Goal: Information Seeking & Learning: Learn about a topic

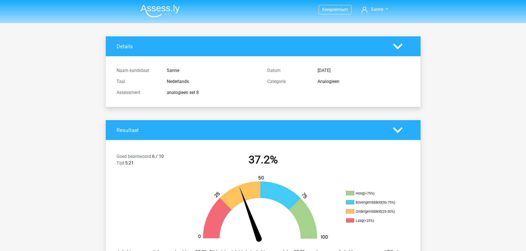
scroll to position [400, 0]
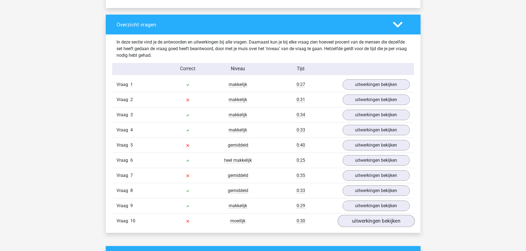
click at [356, 225] on link "uitwerkingen bekijken" at bounding box center [375, 222] width 77 height 12
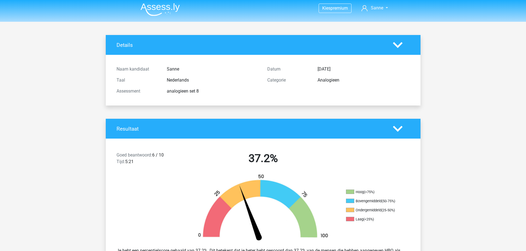
scroll to position [0, 0]
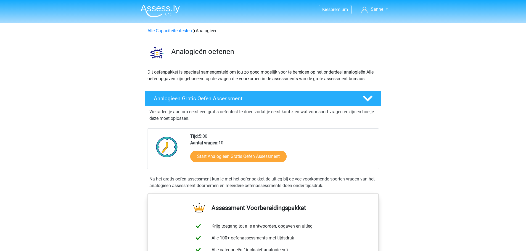
scroll to position [386, 0]
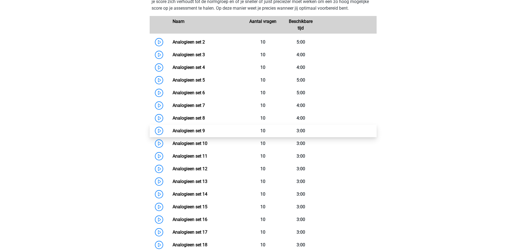
click at [193, 128] on link "Analogieen set 9" at bounding box center [188, 130] width 32 height 5
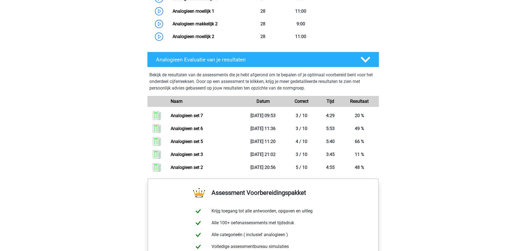
scroll to position [662, 0]
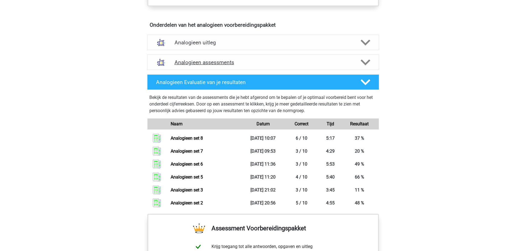
click at [194, 64] on h4 "Analogieen assessments" at bounding box center [262, 62] width 177 height 6
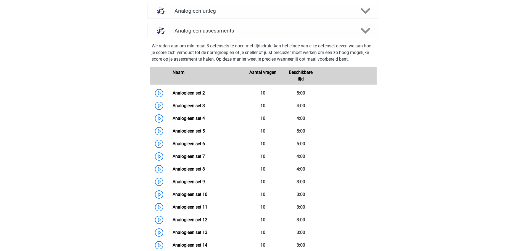
scroll to position [414, 0]
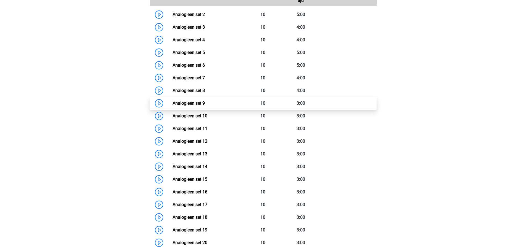
click at [202, 102] on link "Analogieen set 9" at bounding box center [188, 103] width 32 height 5
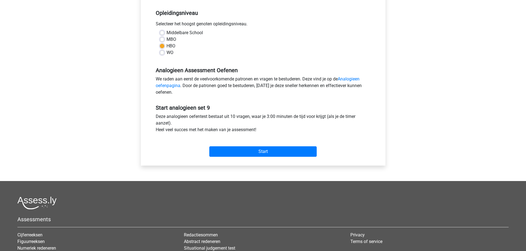
scroll to position [110, 0]
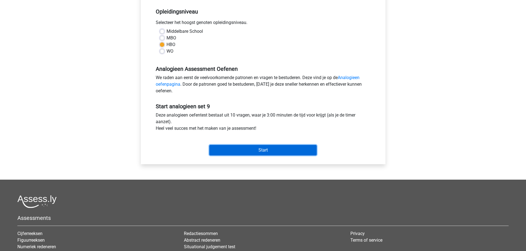
click at [267, 147] on input "Start" at bounding box center [262, 150] width 107 height 10
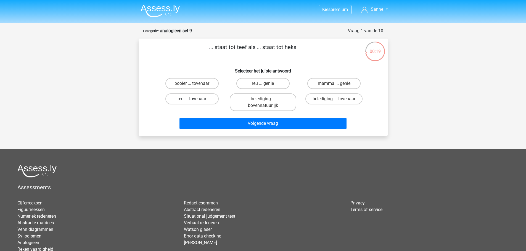
click at [186, 102] on label "reu ... tovenaar" at bounding box center [191, 99] width 53 height 11
click at [192, 102] on input "reu ... tovenaar" at bounding box center [194, 101] width 4 height 4
radio input "true"
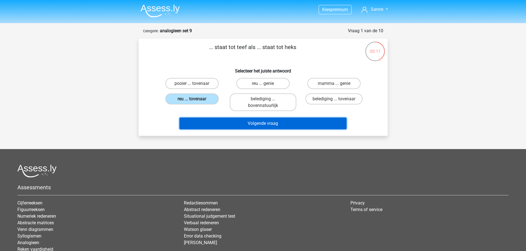
click at [286, 124] on button "Volgende vraag" at bounding box center [262, 124] width 167 height 12
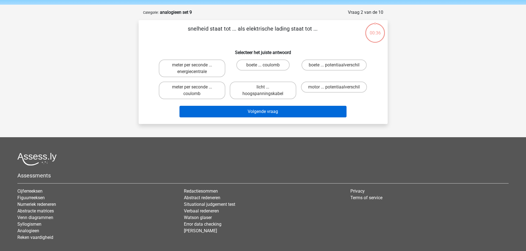
scroll to position [28, 0]
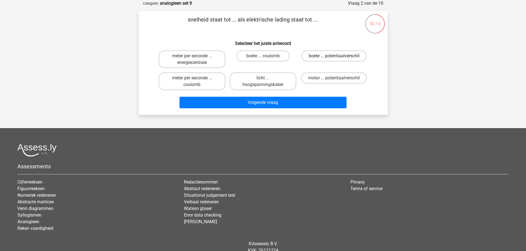
click at [338, 52] on label "boete ... potentiaalverschil" at bounding box center [333, 55] width 65 height 11
click at [337, 56] on input "boete ... potentiaalverschil" at bounding box center [336, 58] width 4 height 4
radio input "true"
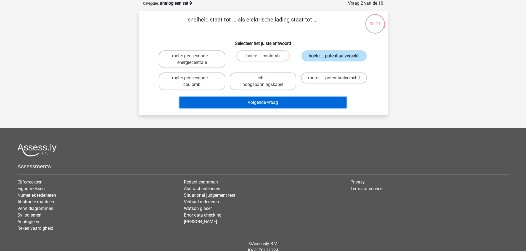
click at [252, 100] on button "Volgende vraag" at bounding box center [262, 103] width 167 height 12
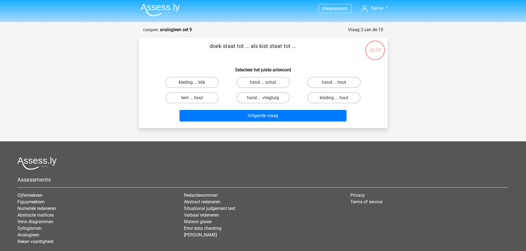
scroll to position [0, 0]
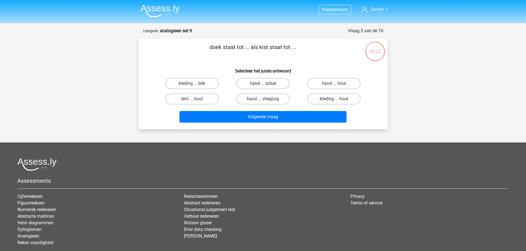
click at [277, 86] on label "hand ... schat" at bounding box center [262, 83] width 53 height 11
click at [266, 86] on input "hand ... schat" at bounding box center [265, 86] width 4 height 4
radio input "true"
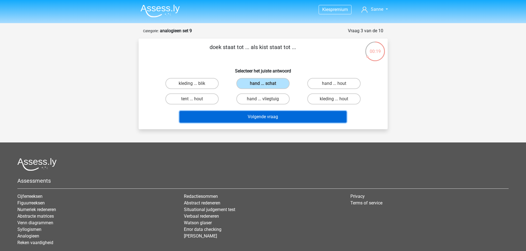
click at [247, 118] on button "Volgende vraag" at bounding box center [262, 117] width 167 height 12
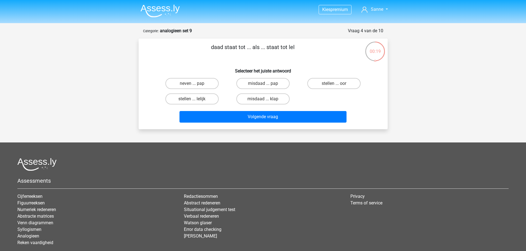
click at [193, 100] on input "stellen ... lelijk" at bounding box center [194, 101] width 4 height 4
radio input "true"
click at [199, 85] on label "neven ... pap" at bounding box center [191, 83] width 53 height 11
click at [195, 85] on input "neven ... pap" at bounding box center [194, 86] width 4 height 4
radio input "true"
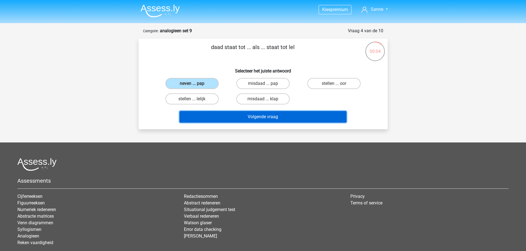
click at [267, 116] on button "Volgende vraag" at bounding box center [262, 117] width 167 height 12
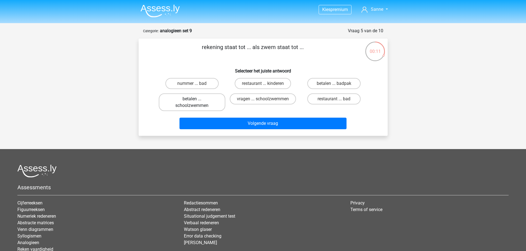
click at [196, 100] on label "betalen ... schoolzwemmen" at bounding box center [192, 103] width 67 height 18
click at [195, 100] on input "betalen ... schoolzwemmen" at bounding box center [194, 101] width 4 height 4
radio input "true"
click at [335, 83] on label "betalen ... badpak" at bounding box center [333, 83] width 53 height 11
click at [335, 84] on input "betalen ... badpak" at bounding box center [336, 86] width 4 height 4
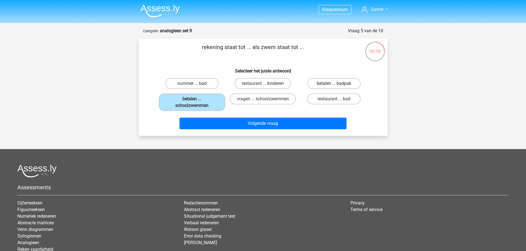
radio input "true"
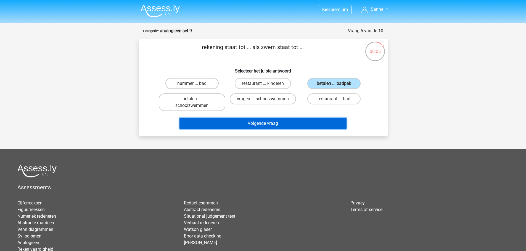
click at [278, 120] on button "Volgende vraag" at bounding box center [262, 124] width 167 height 12
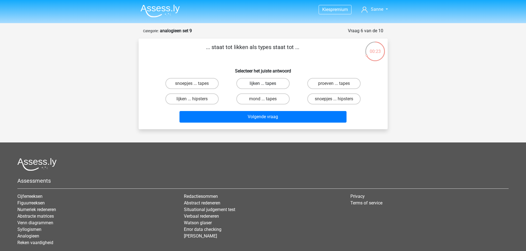
click at [254, 81] on label "lijken ... tapes" at bounding box center [262, 83] width 53 height 11
click at [263, 84] on input "lijken ... tapes" at bounding box center [265, 86] width 4 height 4
radio input "true"
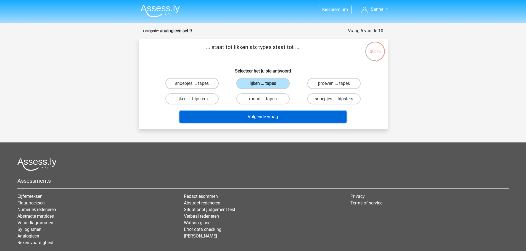
click at [247, 116] on button "Volgende vraag" at bounding box center [262, 117] width 167 height 12
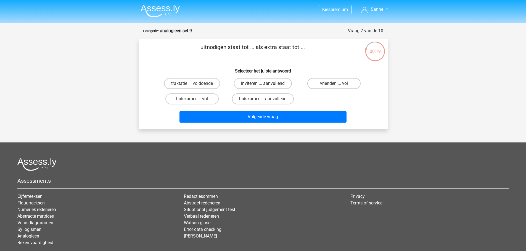
click at [250, 86] on label "inviteren ... aanvullend" at bounding box center [263, 83] width 58 height 11
click at [263, 86] on input "inviteren ... aanvullend" at bounding box center [265, 86] width 4 height 4
radio input "true"
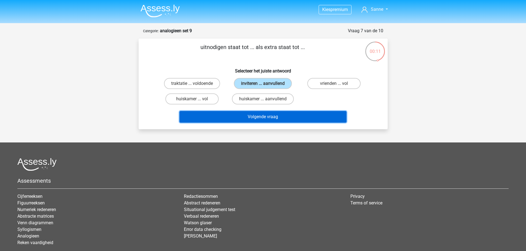
click at [266, 116] on button "Volgende vraag" at bounding box center [262, 117] width 167 height 12
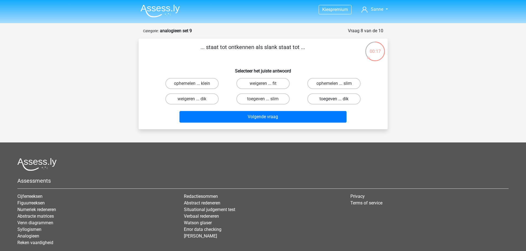
click at [326, 99] on label "toegeven ... dik" at bounding box center [333, 99] width 53 height 11
click at [334, 99] on input "toegeven ... dik" at bounding box center [336, 101] width 4 height 4
radio input "true"
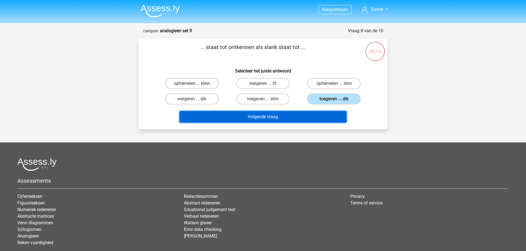
click at [259, 118] on button "Volgende vraag" at bounding box center [262, 117] width 167 height 12
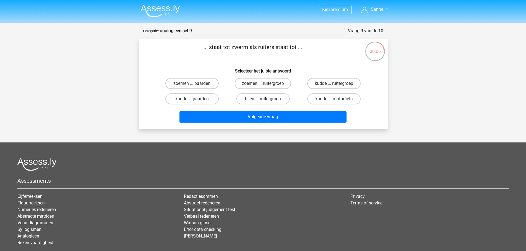
click at [255, 103] on label "bijen ... ruitergroep" at bounding box center [262, 99] width 53 height 11
click at [263, 103] on input "bijen ... ruitergroep" at bounding box center [265, 101] width 4 height 4
radio input "true"
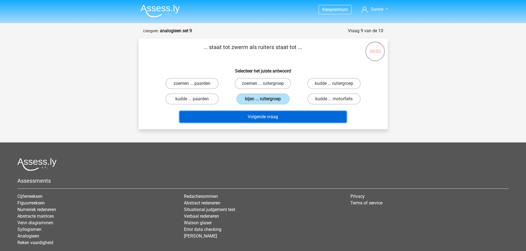
click at [252, 114] on button "Volgende vraag" at bounding box center [262, 117] width 167 height 12
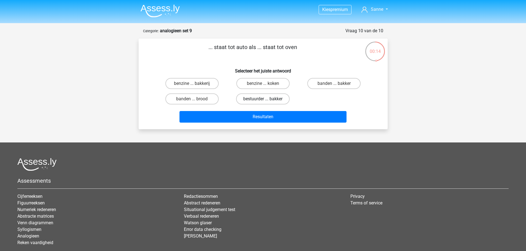
click at [252, 99] on label "bestuurder ... bakker" at bounding box center [263, 99] width 54 height 11
click at [263, 99] on input "bestuurder ... bakker" at bounding box center [265, 101] width 4 height 4
radio input "true"
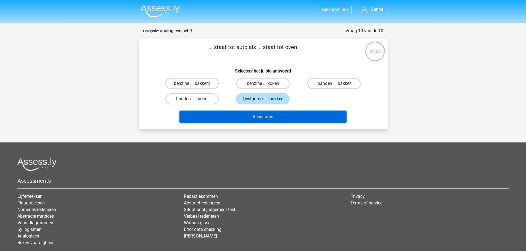
click at [248, 115] on button "Resultaten" at bounding box center [262, 117] width 167 height 12
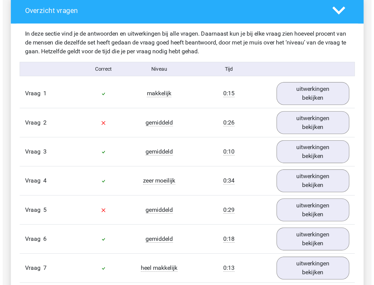
scroll to position [416, 0]
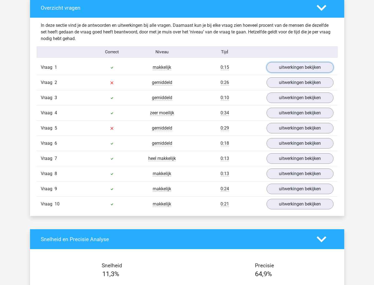
click at [287, 71] on link "uitwerkingen bekijken" at bounding box center [300, 67] width 67 height 10
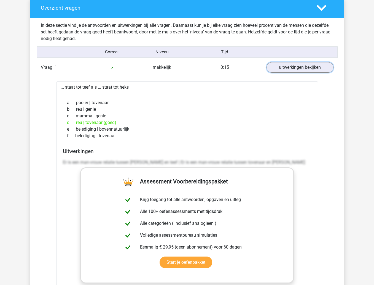
click at [287, 67] on link "uitwerkingen bekijken" at bounding box center [300, 67] width 67 height 10
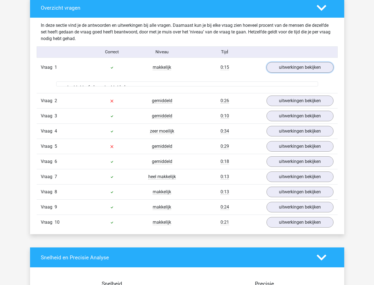
click at [287, 67] on link "uitwerkingen bekijken" at bounding box center [300, 67] width 67 height 10
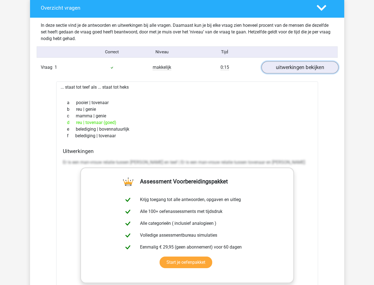
click at [297, 71] on link "uitwerkingen bekijken" at bounding box center [300, 68] width 77 height 12
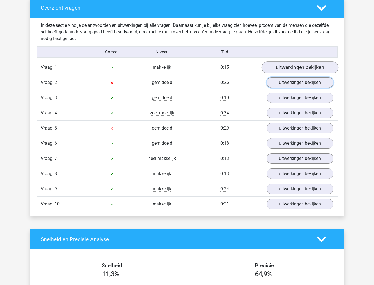
click at [279, 83] on link "uitwerkingen bekijken" at bounding box center [300, 82] width 67 height 10
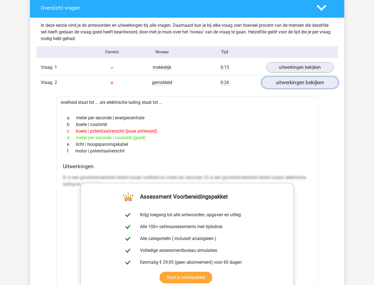
click at [285, 81] on link "uitwerkingen bekijken" at bounding box center [300, 83] width 77 height 12
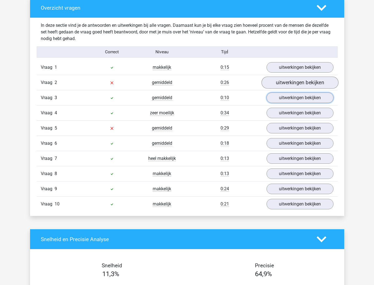
click at [283, 100] on link "uitwerkingen bekijken" at bounding box center [300, 97] width 67 height 10
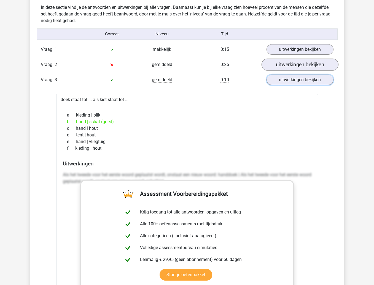
scroll to position [444, 0]
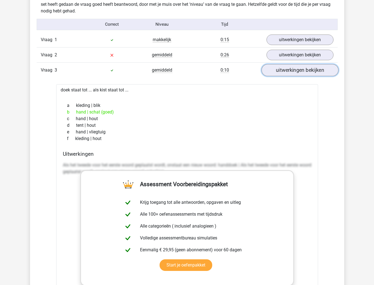
click at [299, 70] on link "uitwerkingen bekijken" at bounding box center [300, 70] width 77 height 12
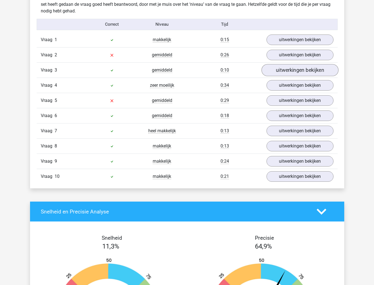
click at [289, 90] on link "uitwerkingen bekijken" at bounding box center [300, 85] width 67 height 10
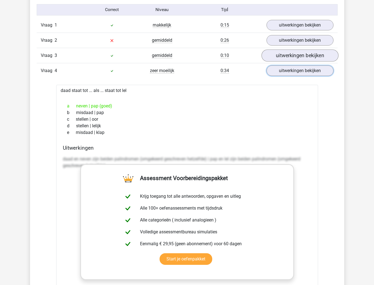
scroll to position [472, 0]
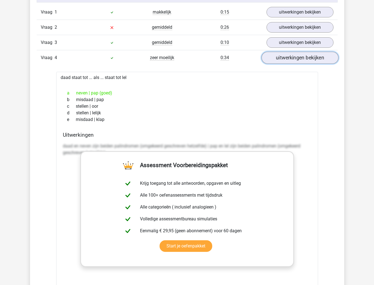
click at [318, 58] on link "uitwerkingen bekijken" at bounding box center [300, 58] width 77 height 12
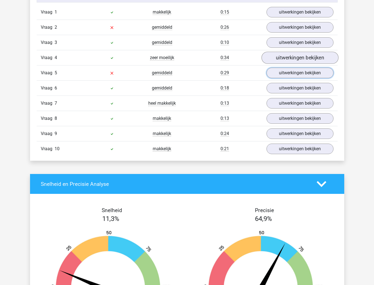
click at [289, 77] on link "uitwerkingen bekijken" at bounding box center [300, 73] width 67 height 10
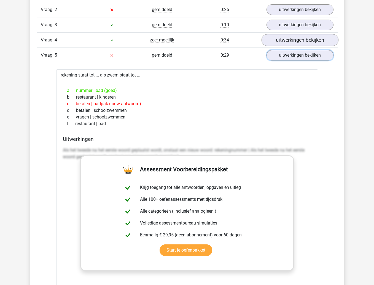
scroll to position [499, 0]
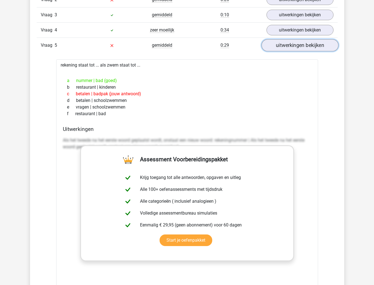
click at [320, 50] on link "uitwerkingen bekijken" at bounding box center [300, 45] width 77 height 12
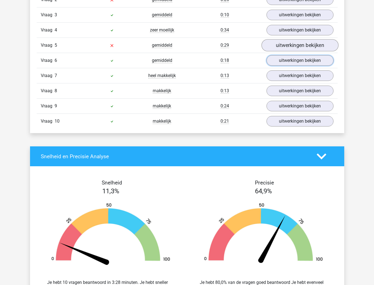
click at [287, 64] on link "uitwerkingen bekijken" at bounding box center [300, 60] width 67 height 10
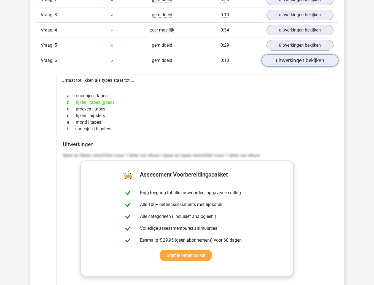
click at [309, 63] on link "uitwerkingen bekijken" at bounding box center [300, 61] width 77 height 12
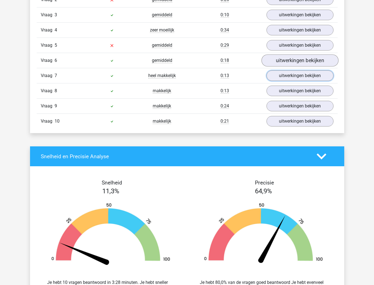
click at [307, 74] on link "uitwerkingen bekijken" at bounding box center [300, 75] width 67 height 10
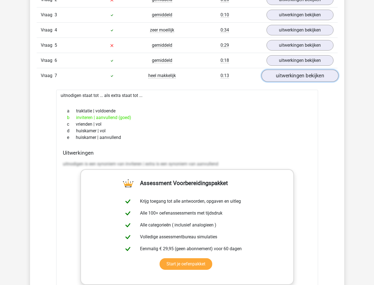
click at [307, 73] on link "uitwerkingen bekijken" at bounding box center [300, 76] width 77 height 12
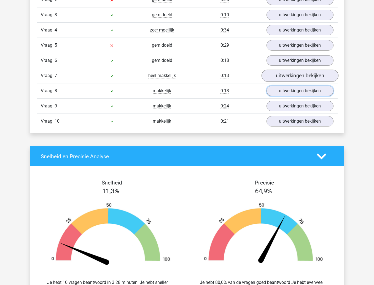
click at [282, 96] on link "uitwerkingen bekijken" at bounding box center [300, 91] width 67 height 10
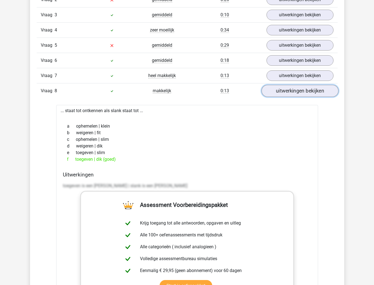
click at [301, 91] on link "uitwerkingen bekijken" at bounding box center [300, 91] width 77 height 12
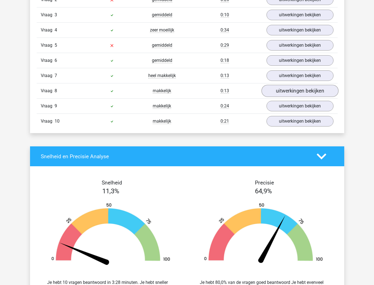
click at [295, 111] on link "uitwerkingen bekijken" at bounding box center [300, 106] width 67 height 10
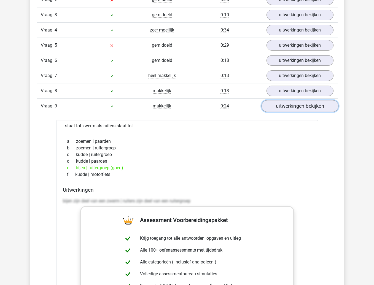
click at [306, 106] on link "uitwerkingen bekijken" at bounding box center [300, 106] width 77 height 12
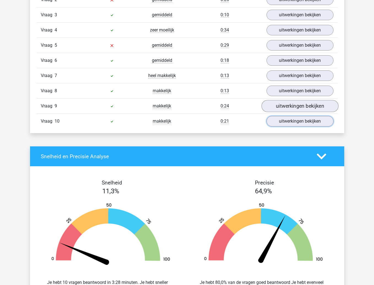
click at [302, 123] on link "uitwerkingen bekijken" at bounding box center [300, 121] width 67 height 10
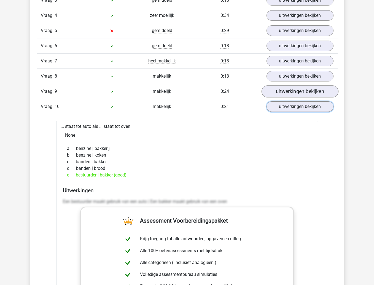
scroll to position [527, 0]
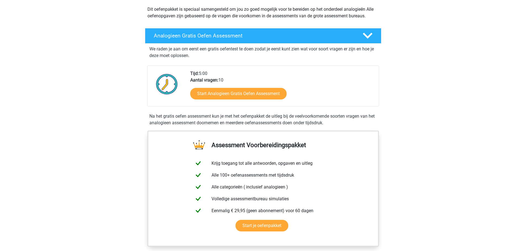
scroll to position [248, 0]
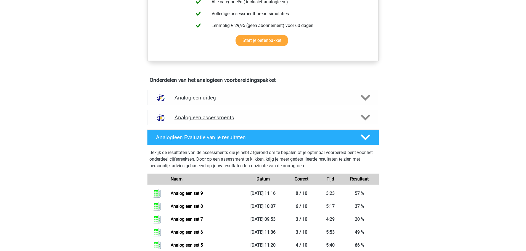
click at [218, 117] on h4 "Analogieen assessments" at bounding box center [262, 118] width 177 height 6
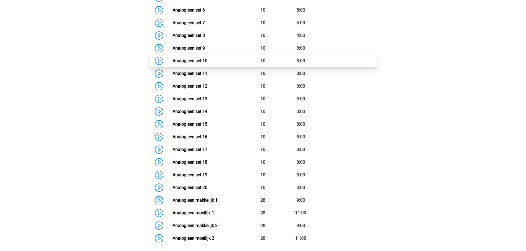
scroll to position [441, 0]
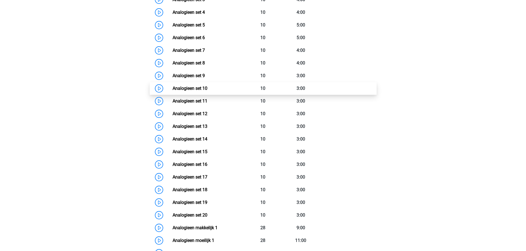
click at [207, 91] on link "Analogieen set 10" at bounding box center [189, 88] width 35 height 5
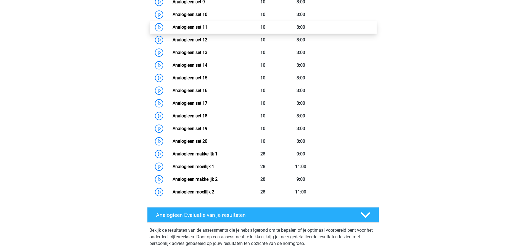
scroll to position [552, 0]
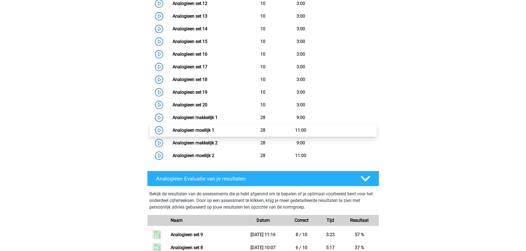
click at [214, 129] on link "Analogieen moeilijk 1" at bounding box center [193, 130] width 42 height 5
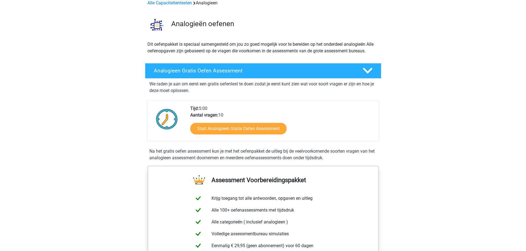
scroll to position [0, 0]
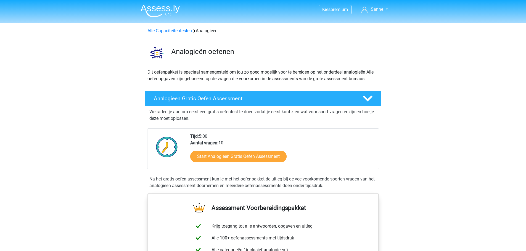
click at [162, 10] on img at bounding box center [159, 10] width 39 height 13
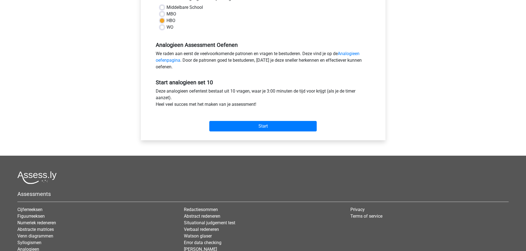
scroll to position [166, 0]
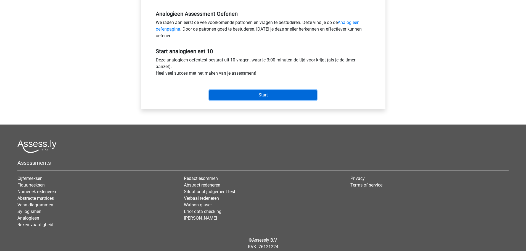
click at [266, 97] on input "Start" at bounding box center [262, 95] width 107 height 10
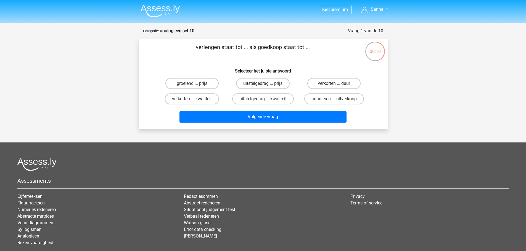
click at [335, 87] on input "verkorten ... duur" at bounding box center [336, 86] width 4 height 4
radio input "true"
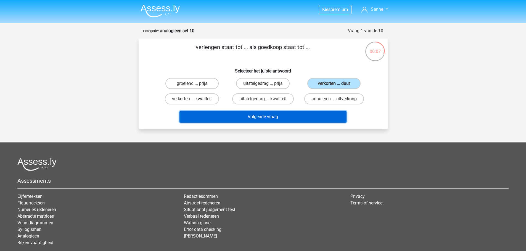
click at [268, 117] on button "Volgende vraag" at bounding box center [262, 117] width 167 height 12
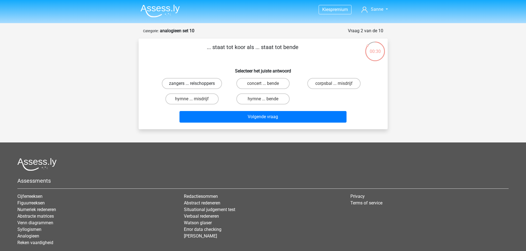
click at [218, 80] on label "zangers ... relschoppers" at bounding box center [192, 83] width 60 height 11
click at [195, 84] on input "zangers ... relschoppers" at bounding box center [194, 86] width 4 height 4
radio input "true"
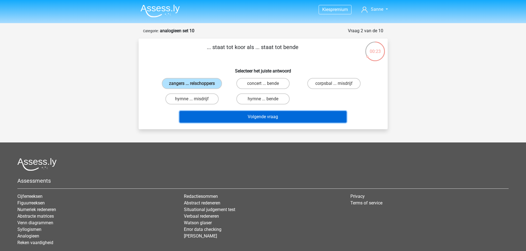
click at [278, 120] on button "Volgende vraag" at bounding box center [262, 117] width 167 height 12
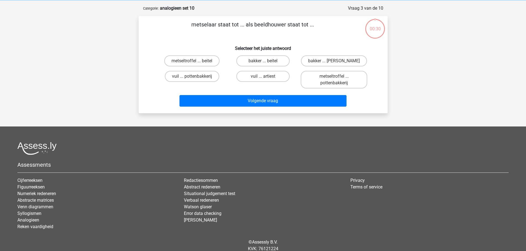
scroll to position [28, 0]
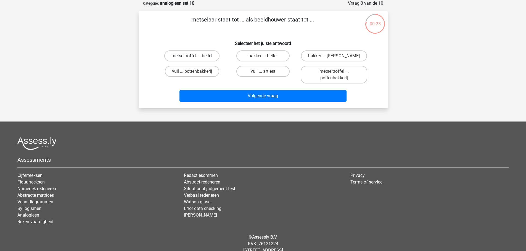
click at [209, 57] on label "metseltroffel ... beitel" at bounding box center [191, 55] width 55 height 11
click at [195, 57] on input "metseltroffel ... beitel" at bounding box center [194, 58] width 4 height 4
radio input "true"
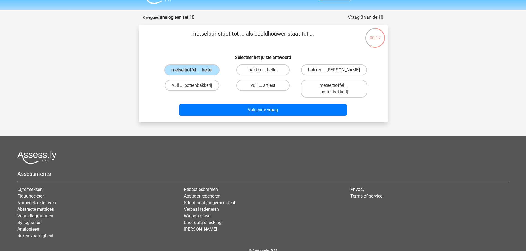
scroll to position [0, 0]
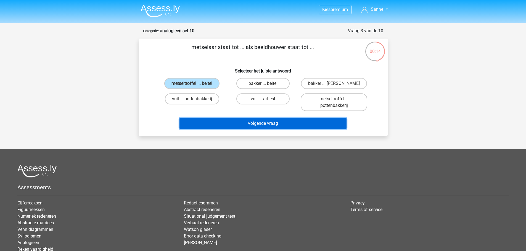
click at [281, 124] on button "Volgende vraag" at bounding box center [262, 124] width 167 height 12
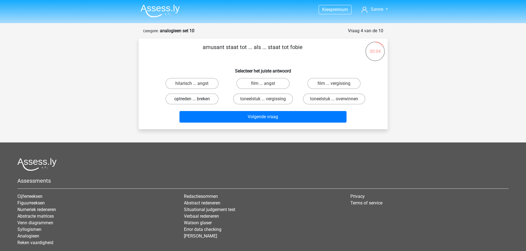
click at [211, 101] on label "optreden ... breken" at bounding box center [191, 99] width 53 height 11
click at [195, 101] on input "optreden ... breken" at bounding box center [194, 101] width 4 height 4
radio input "true"
click at [206, 84] on label "hilarisch ... angst" at bounding box center [191, 83] width 53 height 11
click at [195, 84] on input "hilarisch ... angst" at bounding box center [194, 86] width 4 height 4
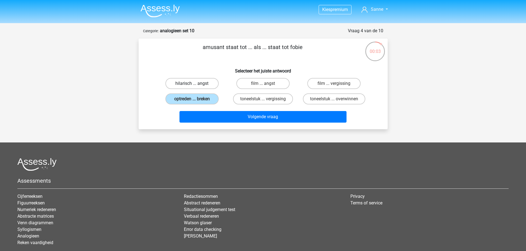
radio input "true"
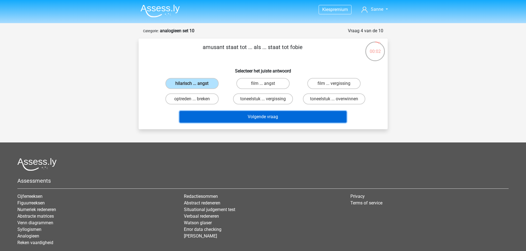
click at [232, 117] on button "Volgende vraag" at bounding box center [262, 117] width 167 height 12
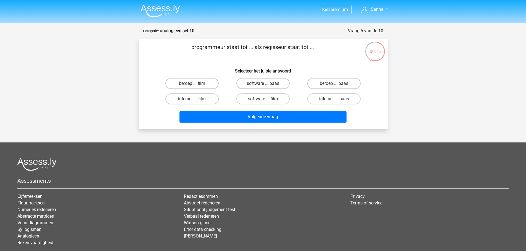
click at [263, 102] on input "software ... film" at bounding box center [265, 101] width 4 height 4
radio input "true"
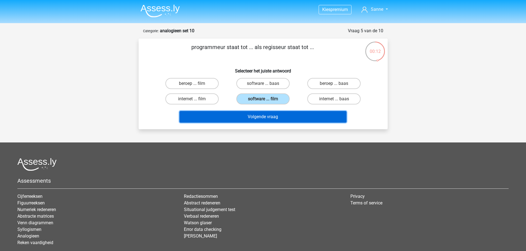
click at [270, 113] on button "Volgende vraag" at bounding box center [262, 117] width 167 height 12
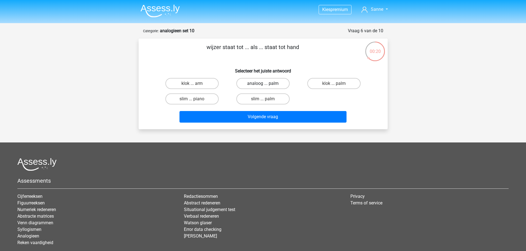
click at [252, 87] on label "analoog ... palm" at bounding box center [262, 83] width 53 height 11
click at [263, 87] on input "analoog ... palm" at bounding box center [265, 86] width 4 height 4
radio input "true"
click at [323, 83] on label "klok ... palm" at bounding box center [333, 83] width 53 height 11
click at [334, 84] on input "klok ... palm" at bounding box center [336, 86] width 4 height 4
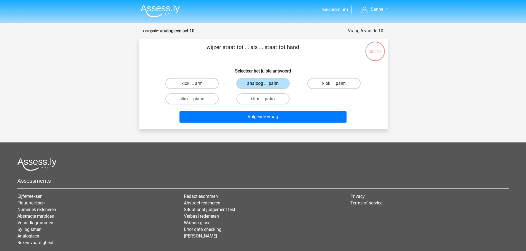
radio input "true"
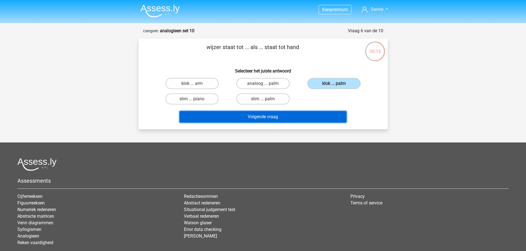
click at [274, 119] on button "Volgende vraag" at bounding box center [262, 117] width 167 height 12
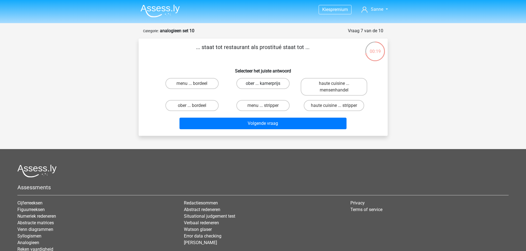
click at [247, 88] on label "ober ... kamerprijs" at bounding box center [262, 83] width 53 height 11
click at [263, 87] on input "ober ... kamerprijs" at bounding box center [265, 86] width 4 height 4
radio input "true"
click at [215, 106] on label "ober ... bordeel" at bounding box center [191, 105] width 53 height 11
click at [195, 106] on input "ober ... bordeel" at bounding box center [194, 108] width 4 height 4
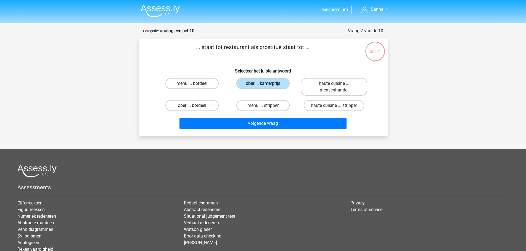
radio input "true"
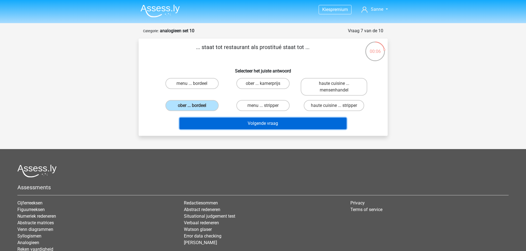
click at [267, 122] on button "Volgende vraag" at bounding box center [262, 124] width 167 height 12
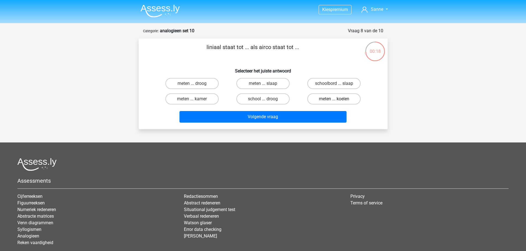
click at [329, 100] on label "meten ... koelen" at bounding box center [333, 99] width 53 height 11
click at [334, 100] on input "meten ... koelen" at bounding box center [336, 101] width 4 height 4
radio input "true"
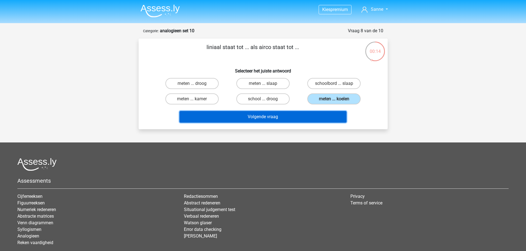
click at [274, 114] on button "Volgende vraag" at bounding box center [262, 117] width 167 height 12
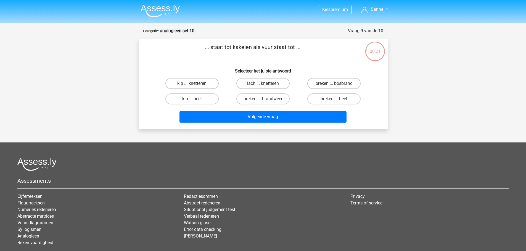
click at [206, 85] on label "kip ... knetteren" at bounding box center [191, 83] width 53 height 11
click at [195, 85] on input "kip ... knetteren" at bounding box center [194, 86] width 4 height 4
radio input "true"
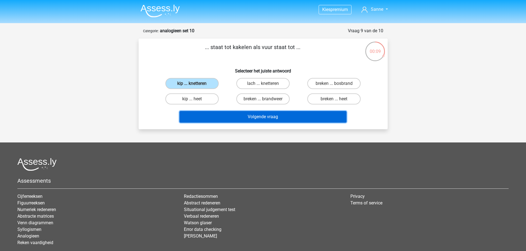
click at [294, 114] on button "Volgende vraag" at bounding box center [262, 117] width 167 height 12
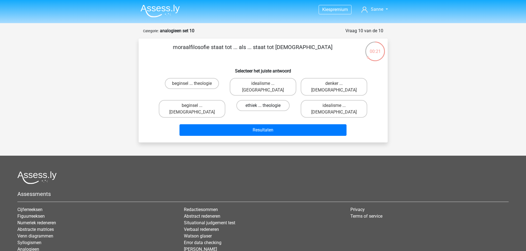
click at [261, 100] on label "ethiek ... theologie" at bounding box center [262, 105] width 53 height 11
click at [263, 106] on input "ethiek ... theologie" at bounding box center [265, 108] width 4 height 4
radio input "true"
click at [204, 86] on label "beginsel ... theologie" at bounding box center [192, 83] width 54 height 11
click at [195, 86] on input "beginsel ... theologie" at bounding box center [194, 86] width 4 height 4
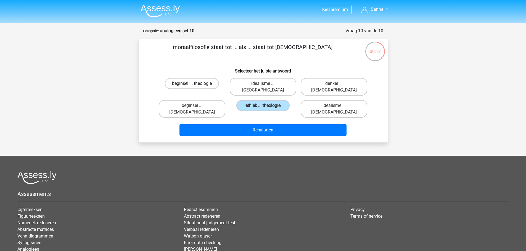
radio input "true"
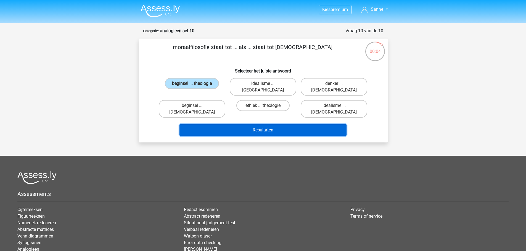
click at [244, 124] on button "Resultaten" at bounding box center [262, 130] width 167 height 12
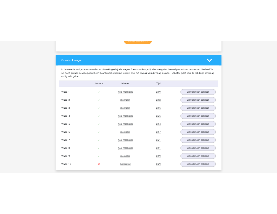
scroll to position [386, 0]
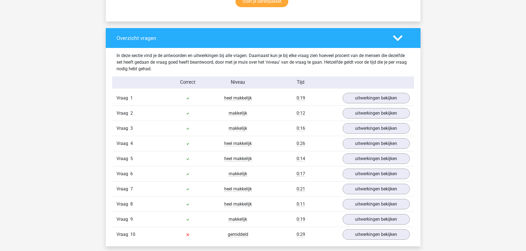
drag, startPoint x: 244, startPoint y: 112, endPoint x: 249, endPoint y: 104, distance: 9.1
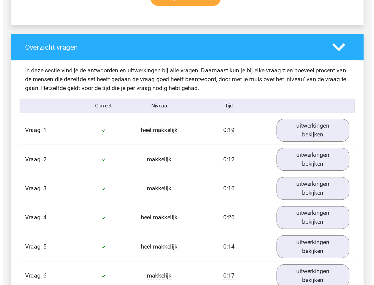
scroll to position [389, 0]
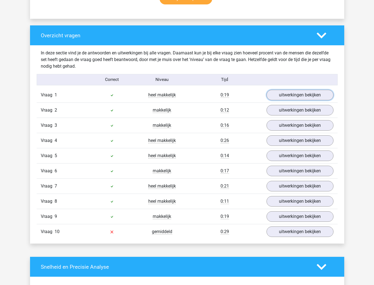
click at [289, 99] on link "uitwerkingen bekijken" at bounding box center [300, 95] width 67 height 10
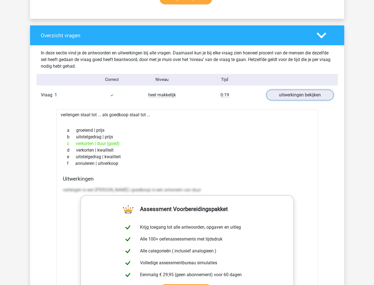
click at [288, 95] on link "uitwerkingen bekijken" at bounding box center [300, 95] width 67 height 10
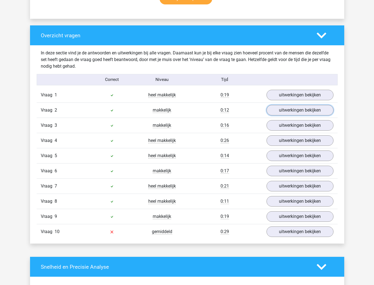
click at [297, 110] on link "uitwerkingen bekijken" at bounding box center [300, 110] width 67 height 10
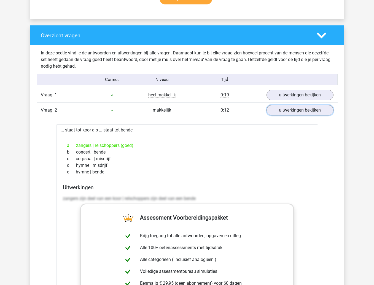
click at [296, 111] on link "uitwerkingen bekijken" at bounding box center [300, 110] width 67 height 10
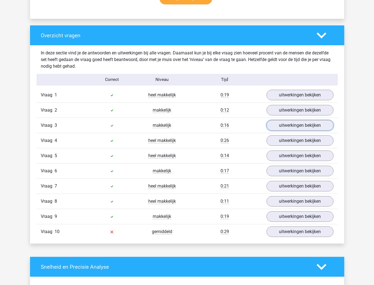
click at [302, 127] on link "uitwerkingen bekijken" at bounding box center [300, 125] width 67 height 10
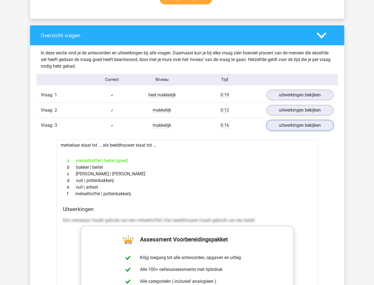
click at [302, 127] on link "uitwerkingen bekijken" at bounding box center [300, 125] width 67 height 10
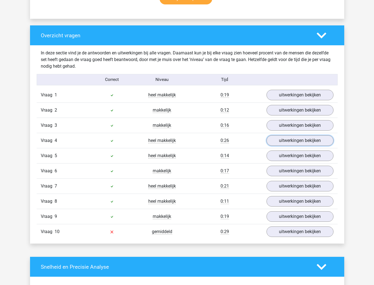
click at [298, 135] on link "uitwerkingen bekijken" at bounding box center [300, 140] width 67 height 10
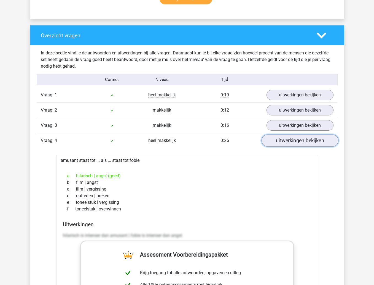
click at [287, 139] on link "uitwerkingen bekijken" at bounding box center [300, 141] width 77 height 12
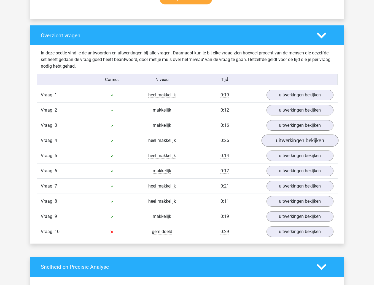
click at [286, 154] on link "uitwerkingen bekijken" at bounding box center [300, 155] width 67 height 10
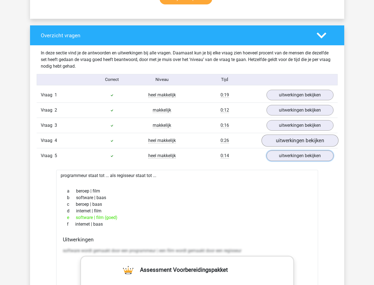
click at [286, 154] on link "uitwerkingen bekijken" at bounding box center [300, 155] width 67 height 10
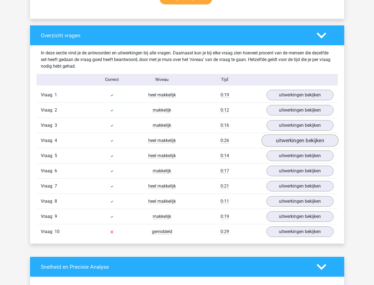
click at [294, 170] on link "uitwerkingen bekijken" at bounding box center [300, 171] width 67 height 10
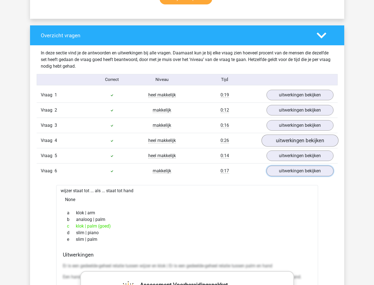
click at [294, 170] on link "uitwerkingen bekijken" at bounding box center [300, 171] width 67 height 10
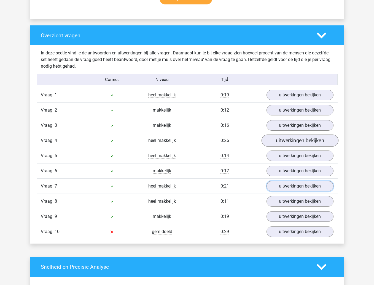
click at [289, 185] on link "uitwerkingen bekijken" at bounding box center [300, 186] width 67 height 10
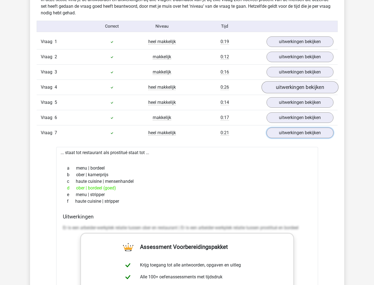
scroll to position [444, 0]
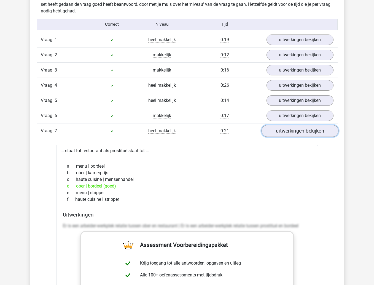
click at [313, 131] on link "uitwerkingen bekijken" at bounding box center [300, 131] width 77 height 12
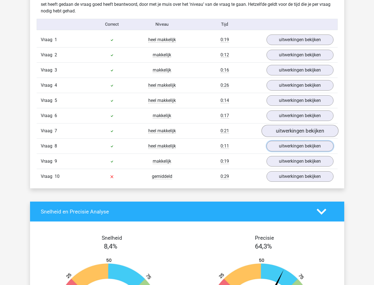
click at [298, 150] on link "uitwerkingen bekijken" at bounding box center [300, 146] width 67 height 10
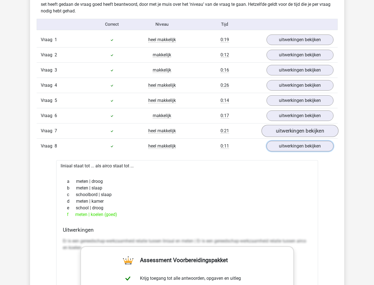
click at [298, 151] on link "uitwerkingen bekijken" at bounding box center [300, 146] width 67 height 10
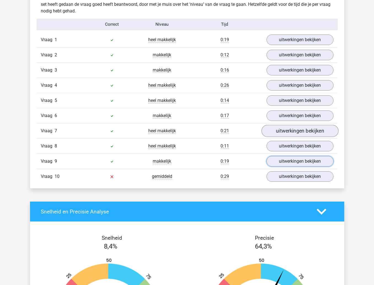
click at [298, 158] on link "uitwerkingen bekijken" at bounding box center [300, 161] width 67 height 10
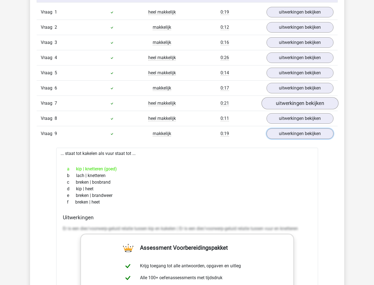
scroll to position [499, 0]
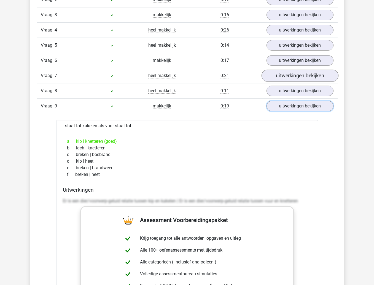
click at [304, 107] on link "uitwerkingen bekijken" at bounding box center [300, 106] width 67 height 10
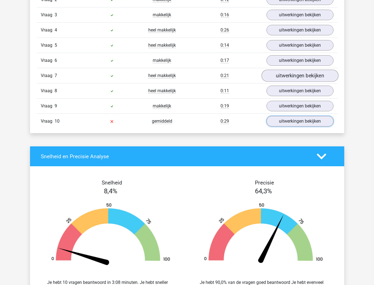
click at [292, 126] on link "uitwerkingen bekijken" at bounding box center [300, 121] width 67 height 10
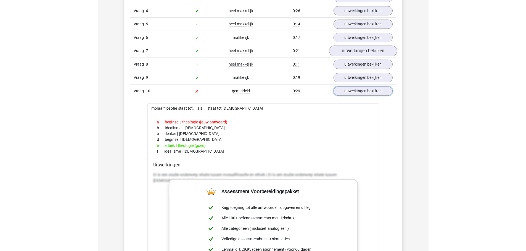
scroll to position [527, 0]
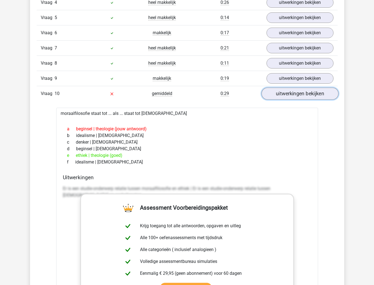
click at [292, 97] on link "uitwerkingen bekijken" at bounding box center [300, 94] width 77 height 12
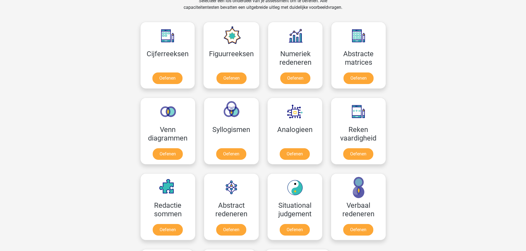
scroll to position [248, 0]
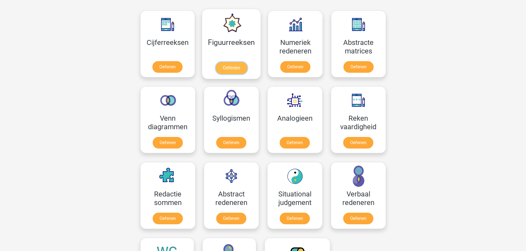
click at [225, 62] on link "Oefenen" at bounding box center [231, 68] width 31 height 12
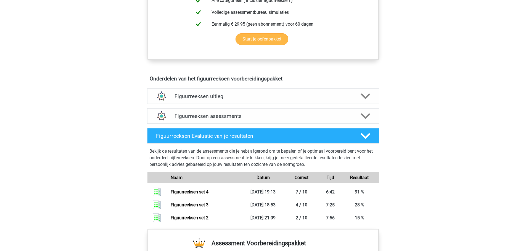
scroll to position [248, 0]
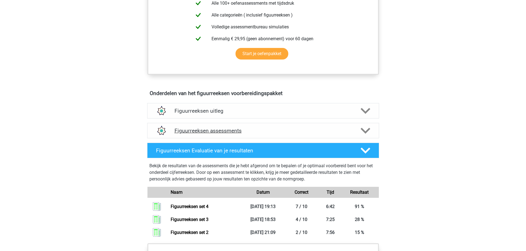
click at [202, 134] on div "Figuurreeksen assessments" at bounding box center [263, 130] width 232 height 15
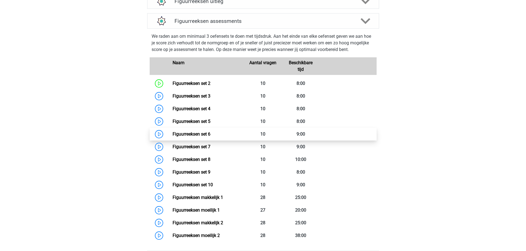
scroll to position [359, 0]
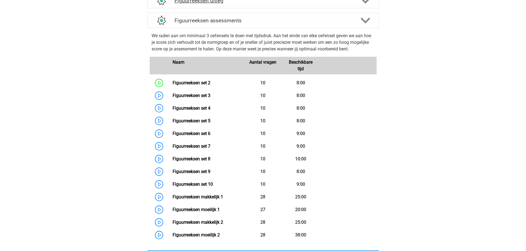
click at [202, 4] on div "Figuurreeksen uitleg" at bounding box center [263, 0] width 232 height 15
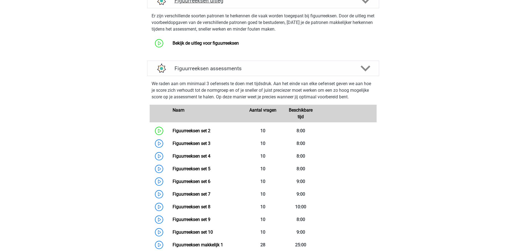
click at [202, 4] on div "Figuurreeksen uitleg" at bounding box center [263, 0] width 232 height 15
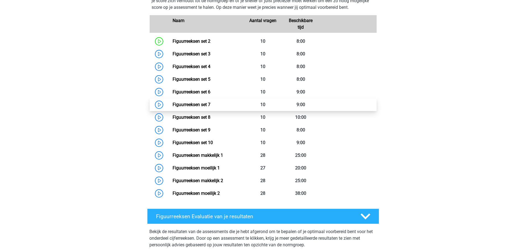
scroll to position [414, 0]
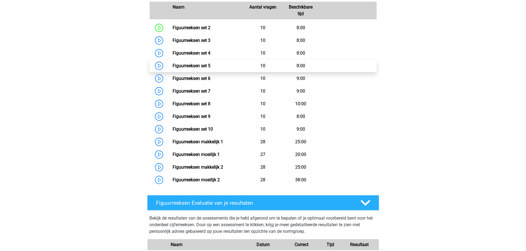
click at [201, 63] on link "Figuurreeksen set 5" at bounding box center [191, 65] width 38 height 5
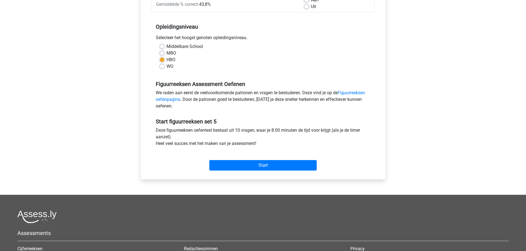
scroll to position [138, 0]
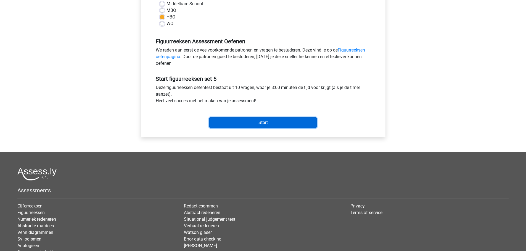
click at [241, 119] on input "Start" at bounding box center [262, 123] width 107 height 10
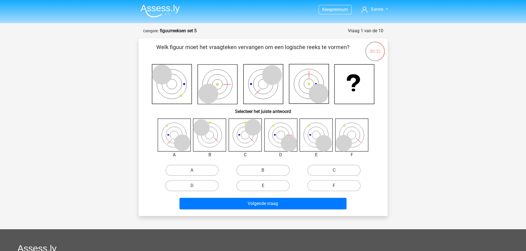
click at [337, 182] on label "F" at bounding box center [333, 185] width 53 height 11
click at [337, 186] on input "F" at bounding box center [336, 188] width 4 height 4
radio input "true"
click at [267, 182] on label "E" at bounding box center [262, 185] width 53 height 11
click at [266, 186] on input "E" at bounding box center [265, 188] width 4 height 4
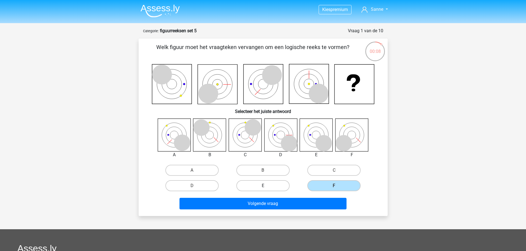
radio input "true"
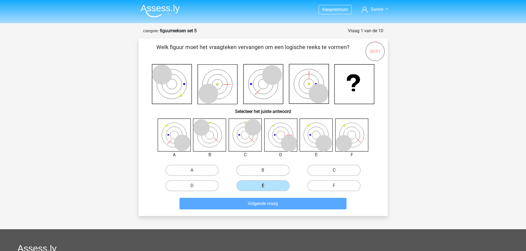
click at [317, 169] on label "C" at bounding box center [333, 170] width 53 height 11
click at [334, 171] on input "C" at bounding box center [336, 173] width 4 height 4
radio input "true"
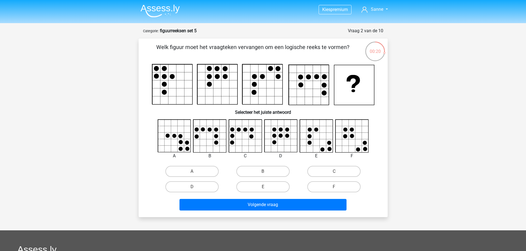
click at [334, 172] on input "C" at bounding box center [336, 174] width 4 height 4
radio input "true"
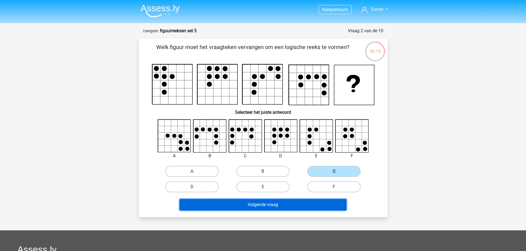
click at [261, 204] on button "Volgende vraag" at bounding box center [262, 205] width 167 height 12
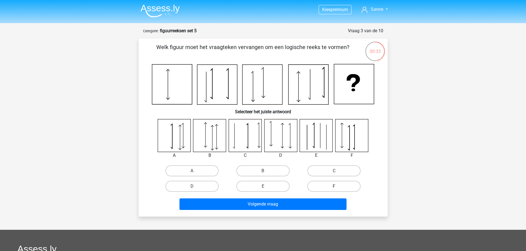
click at [325, 188] on label "F" at bounding box center [333, 186] width 53 height 11
click at [334, 188] on input "F" at bounding box center [336, 189] width 4 height 4
radio input "true"
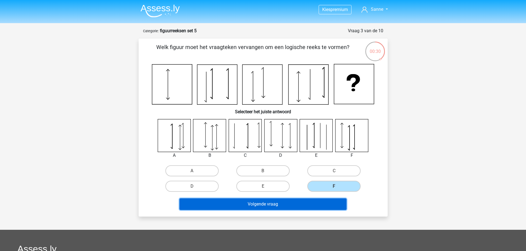
click at [284, 203] on button "Volgende vraag" at bounding box center [262, 205] width 167 height 12
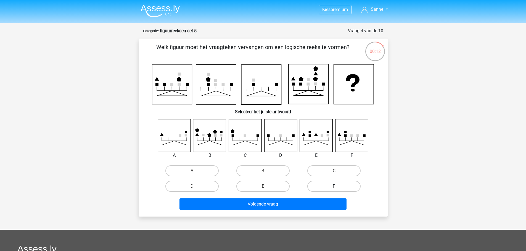
click at [311, 183] on label "F" at bounding box center [333, 186] width 53 height 11
click at [334, 187] on input "F" at bounding box center [336, 189] width 4 height 4
radio input "true"
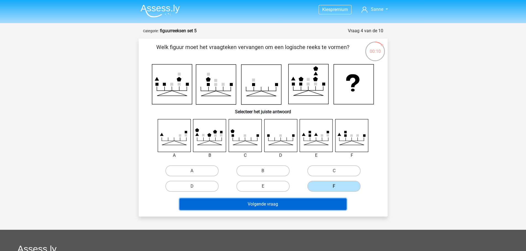
click at [265, 201] on button "Volgende vraag" at bounding box center [262, 205] width 167 height 12
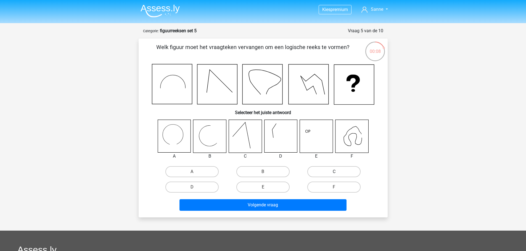
click at [321, 173] on label "C" at bounding box center [333, 171] width 53 height 11
click at [334, 173] on input "C" at bounding box center [336, 174] width 4 height 4
radio input "true"
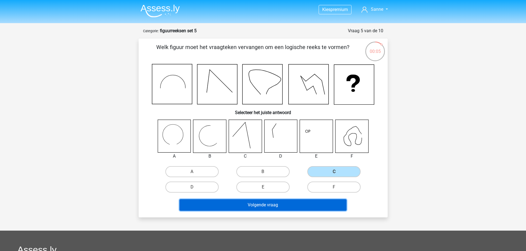
click at [235, 205] on button "Volgende vraag" at bounding box center [262, 206] width 167 height 12
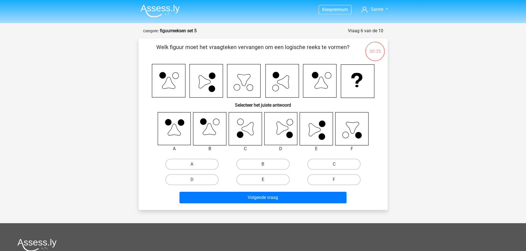
click at [280, 181] on label "E" at bounding box center [262, 179] width 53 height 11
click at [266, 181] on input "E" at bounding box center [265, 182] width 4 height 4
radio input "true"
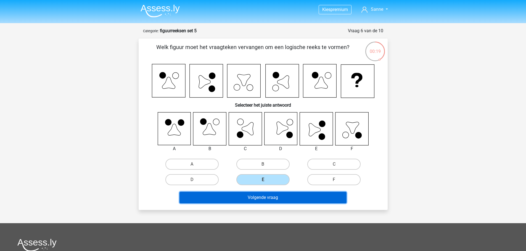
click at [247, 199] on button "Volgende vraag" at bounding box center [262, 198] width 167 height 12
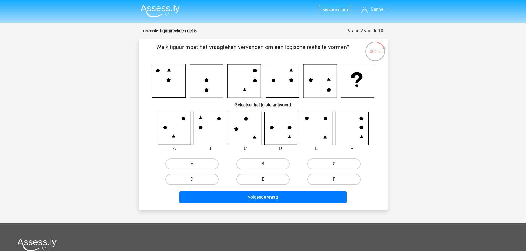
click at [251, 179] on label "E" at bounding box center [262, 179] width 53 height 11
click at [263, 180] on input "E" at bounding box center [265, 182] width 4 height 4
radio input "true"
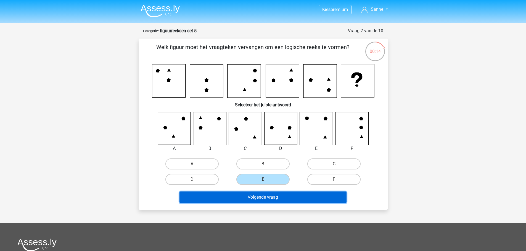
click at [262, 193] on button "Volgende vraag" at bounding box center [262, 198] width 167 height 12
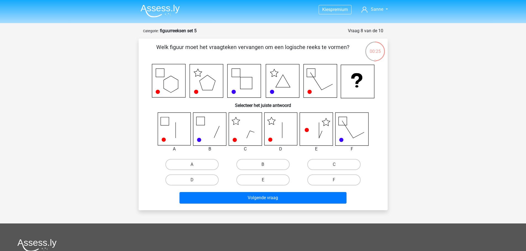
click at [220, 181] on div "D" at bounding box center [192, 180] width 67 height 11
click at [209, 178] on label "D" at bounding box center [191, 180] width 53 height 11
click at [195, 180] on input "D" at bounding box center [194, 182] width 4 height 4
radio input "true"
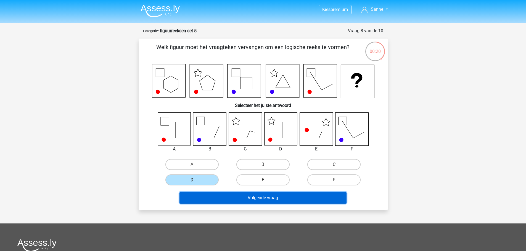
click at [261, 196] on button "Volgende vraag" at bounding box center [262, 198] width 167 height 12
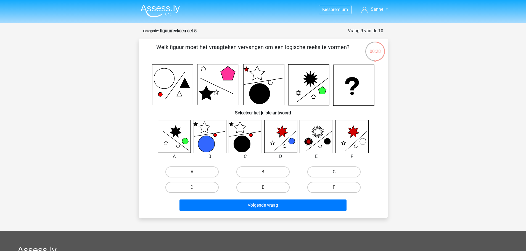
click at [316, 174] on label "C" at bounding box center [333, 172] width 53 height 11
click at [334, 174] on input "C" at bounding box center [336, 174] width 4 height 4
radio input "true"
click at [246, 188] on label "E" at bounding box center [262, 187] width 53 height 11
click at [263, 188] on input "E" at bounding box center [265, 190] width 4 height 4
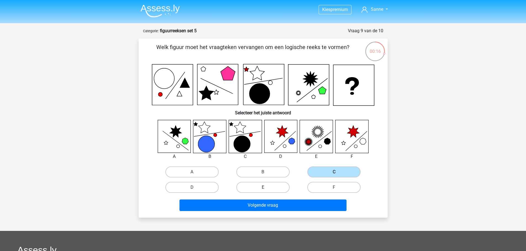
radio input "true"
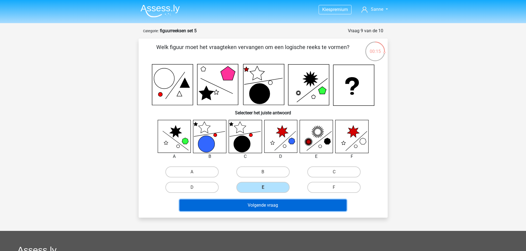
click at [250, 204] on button "Volgende vraag" at bounding box center [262, 206] width 167 height 12
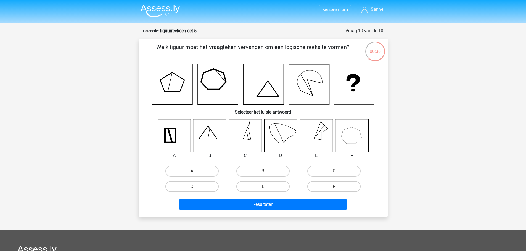
click at [319, 143] on icon at bounding box center [316, 135] width 33 height 33
click at [255, 185] on label "E" at bounding box center [262, 186] width 53 height 11
click at [263, 187] on input "E" at bounding box center [265, 189] width 4 height 4
radio input "true"
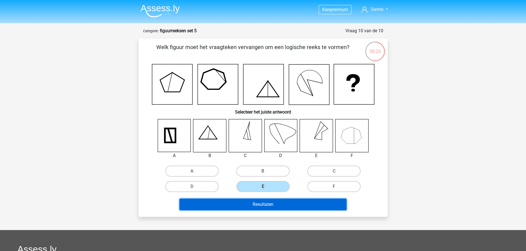
click at [268, 204] on button "Resultaten" at bounding box center [262, 205] width 167 height 12
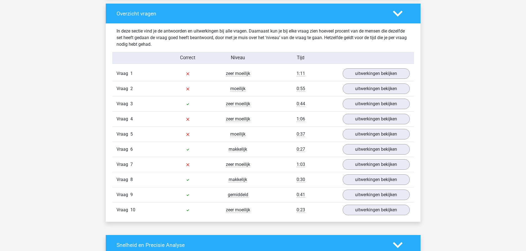
scroll to position [414, 0]
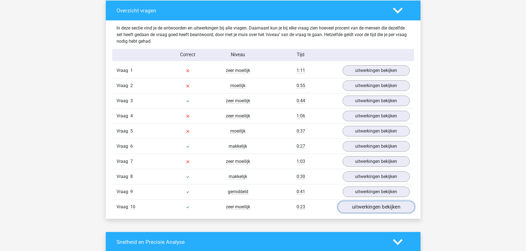
click at [385, 209] on link "uitwerkingen bekijken" at bounding box center [375, 207] width 77 height 12
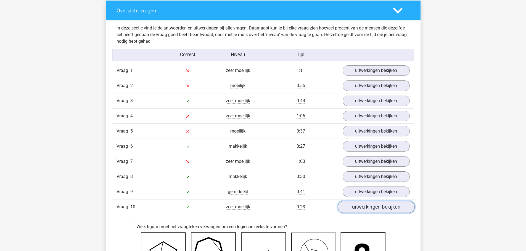
click at [385, 209] on link "uitwerkingen bekijken" at bounding box center [375, 207] width 77 height 12
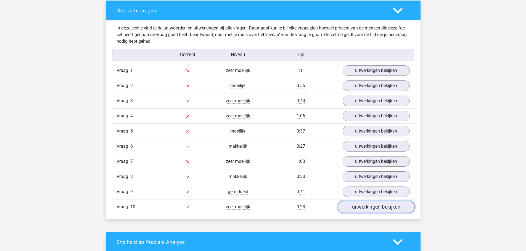
click at [387, 204] on link "uitwerkingen bekijken" at bounding box center [375, 207] width 77 height 12
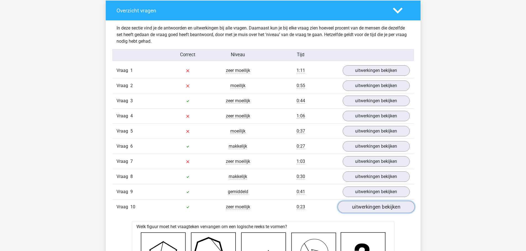
drag, startPoint x: 387, startPoint y: 204, endPoint x: 358, endPoint y: 211, distance: 29.2
click at [358, 211] on link "uitwerkingen bekijken" at bounding box center [375, 207] width 77 height 12
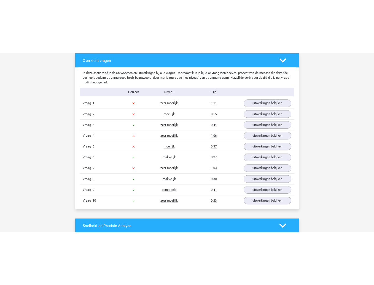
scroll to position [416, 0]
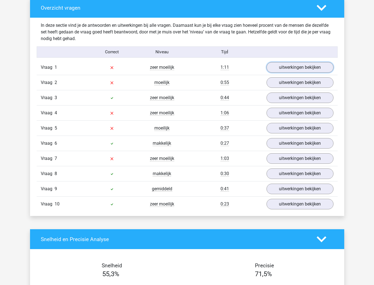
click at [299, 69] on link "uitwerkingen bekijken" at bounding box center [300, 67] width 67 height 10
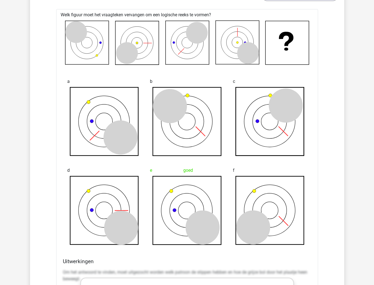
scroll to position [479, 0]
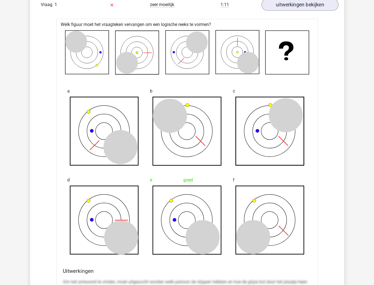
click at [304, 95] on div "c" at bounding box center [270, 125] width 83 height 89
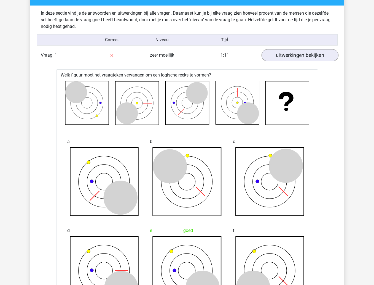
scroll to position [424, 0]
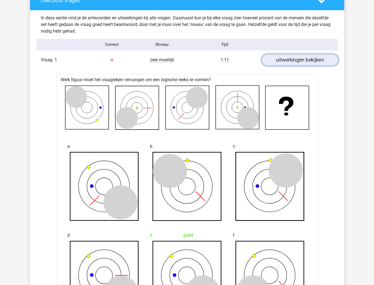
click at [304, 61] on link "uitwerkingen bekijken" at bounding box center [300, 60] width 77 height 12
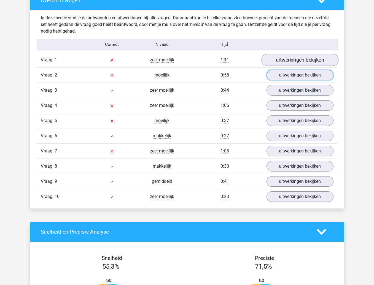
click at [292, 76] on link "uitwerkingen bekijken" at bounding box center [300, 75] width 67 height 10
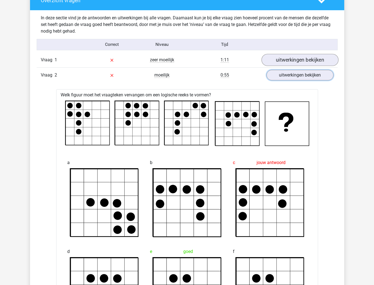
click at [291, 76] on link "uitwerkingen bekijken" at bounding box center [300, 75] width 67 height 10
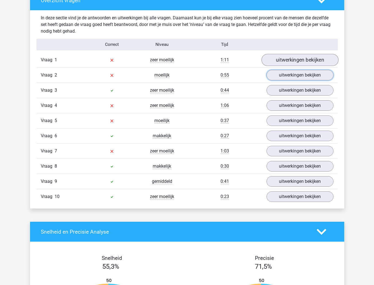
click at [291, 76] on link "uitwerkingen bekijken" at bounding box center [300, 75] width 67 height 10
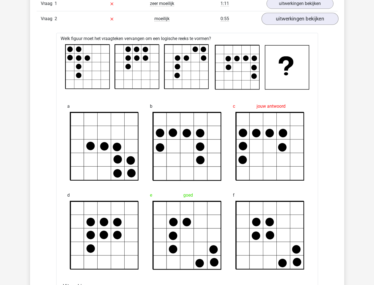
scroll to position [479, 0]
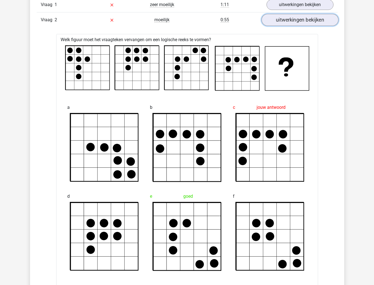
click at [271, 20] on link "uitwerkingen bekijken" at bounding box center [300, 20] width 77 height 12
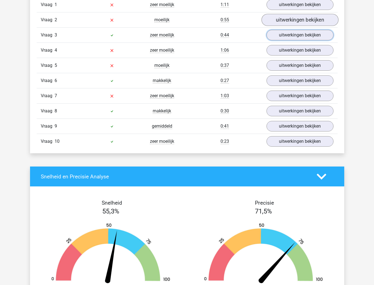
click at [286, 39] on link "uitwerkingen bekijken" at bounding box center [300, 35] width 67 height 10
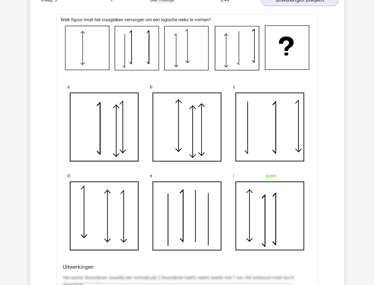
scroll to position [507, 0]
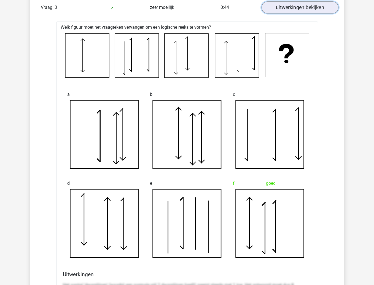
click at [289, 10] on link "uitwerkingen bekijken" at bounding box center [300, 8] width 77 height 12
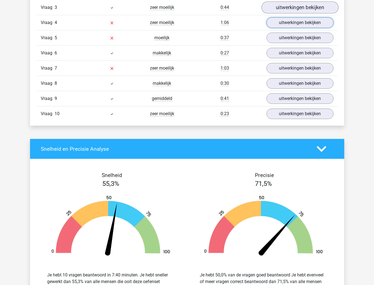
click at [289, 22] on link "uitwerkingen bekijken" at bounding box center [300, 22] width 67 height 10
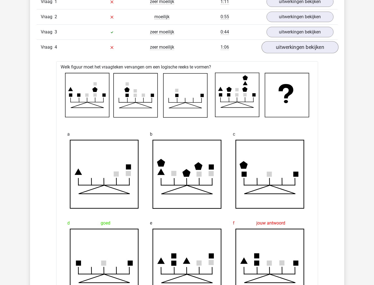
scroll to position [479, 0]
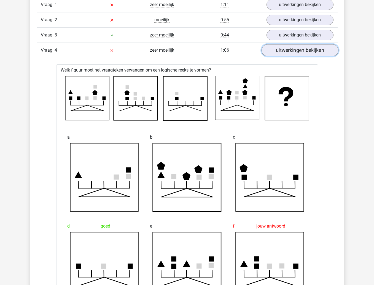
click at [289, 49] on link "uitwerkingen bekijken" at bounding box center [300, 50] width 77 height 12
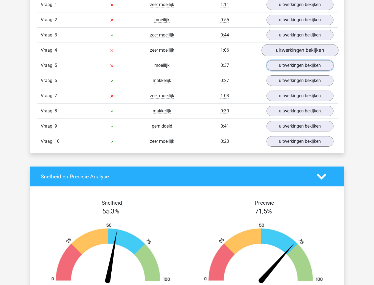
click at [277, 68] on link "uitwerkingen bekijken" at bounding box center [300, 65] width 67 height 10
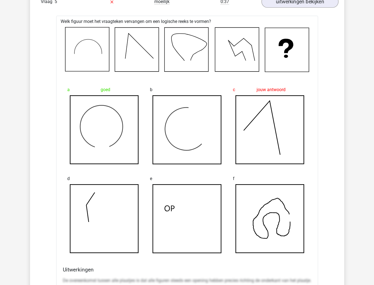
scroll to position [534, 0]
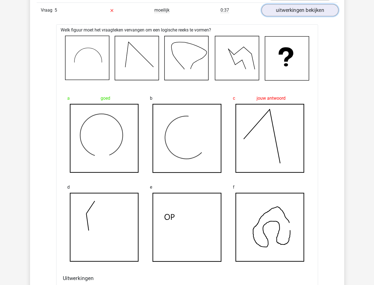
click at [315, 12] on link "uitwerkingen bekijken" at bounding box center [300, 10] width 77 height 12
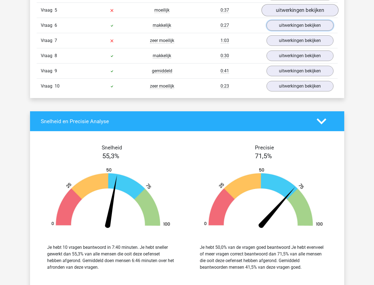
click at [304, 30] on link "uitwerkingen bekijken" at bounding box center [300, 25] width 67 height 10
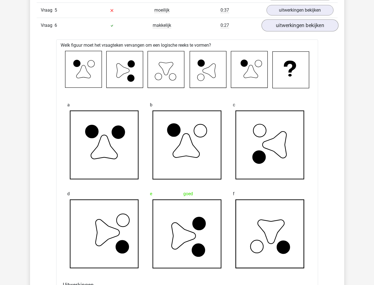
scroll to position [507, 0]
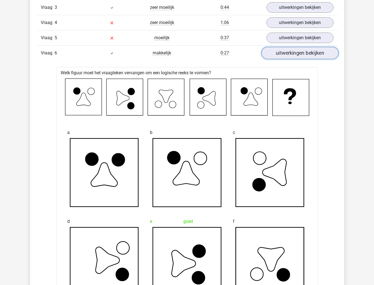
click at [318, 57] on link "uitwerkingen bekijken" at bounding box center [300, 53] width 77 height 12
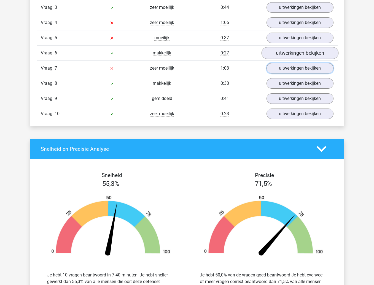
click at [317, 69] on link "uitwerkingen bekijken" at bounding box center [300, 68] width 67 height 10
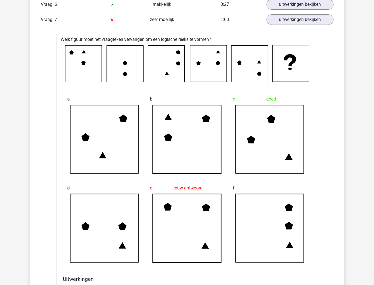
scroll to position [562, 0]
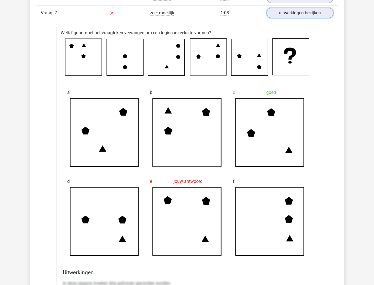
click at [287, 17] on link "uitwerkingen bekijken" at bounding box center [300, 13] width 67 height 10
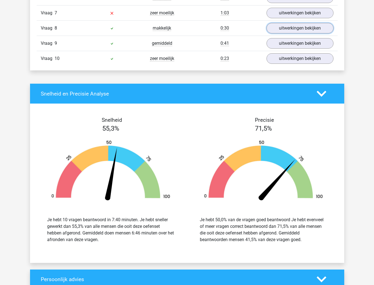
click at [282, 29] on link "uitwerkingen bekijken" at bounding box center [300, 28] width 67 height 10
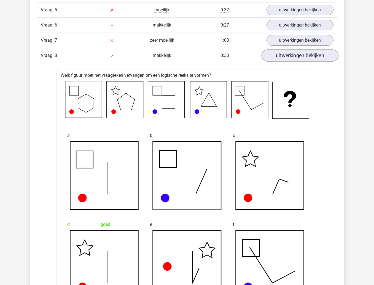
scroll to position [534, 0]
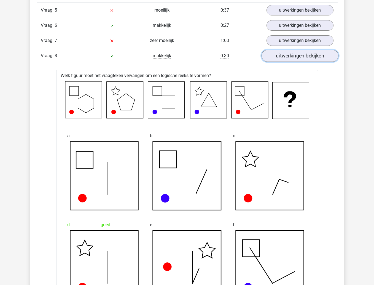
click at [310, 60] on link "uitwerkingen bekijken" at bounding box center [300, 56] width 77 height 12
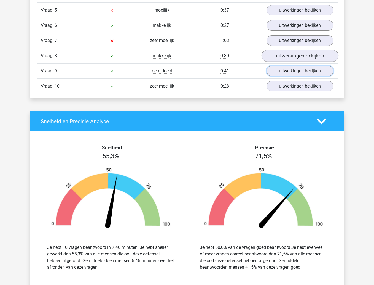
click at [299, 75] on link "uitwerkingen bekijken" at bounding box center [300, 71] width 67 height 10
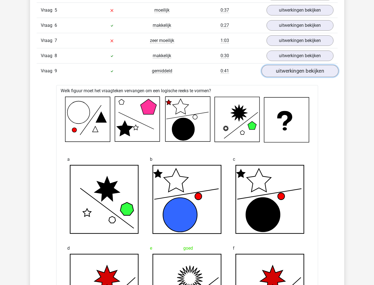
click at [313, 75] on link "uitwerkingen bekijken" at bounding box center [300, 71] width 77 height 12
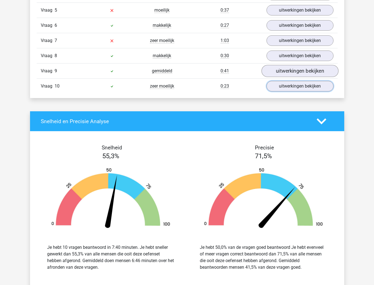
click at [308, 88] on link "uitwerkingen bekijken" at bounding box center [300, 86] width 67 height 10
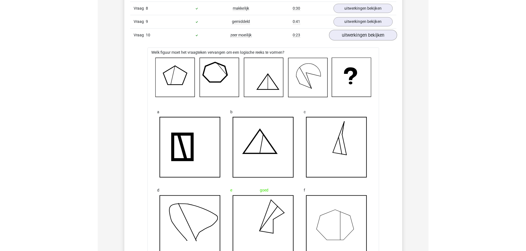
scroll to position [562, 0]
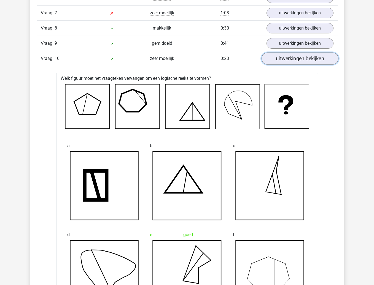
click at [320, 61] on link "uitwerkingen bekijken" at bounding box center [300, 59] width 77 height 12
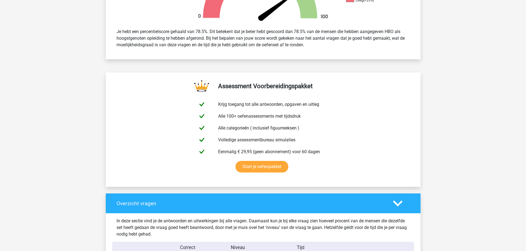
scroll to position [414, 0]
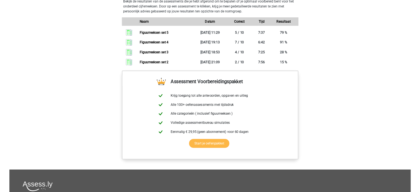
scroll to position [386, 0]
